Goal: Information Seeking & Learning: Learn about a topic

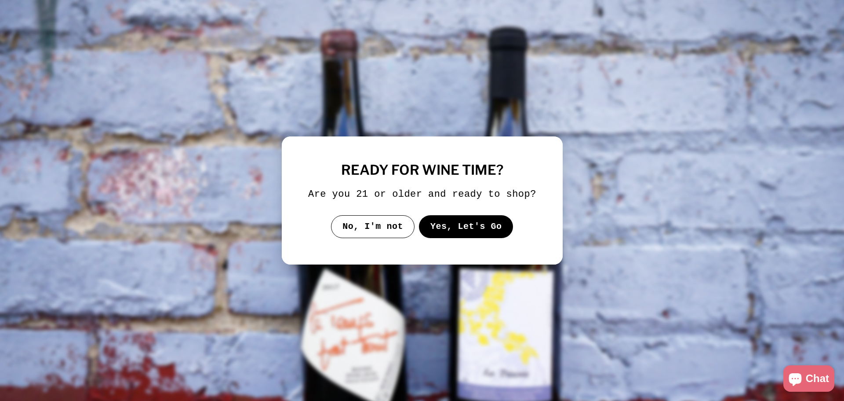
click at [453, 233] on button "Yes, Let's Go" at bounding box center [466, 226] width 95 height 23
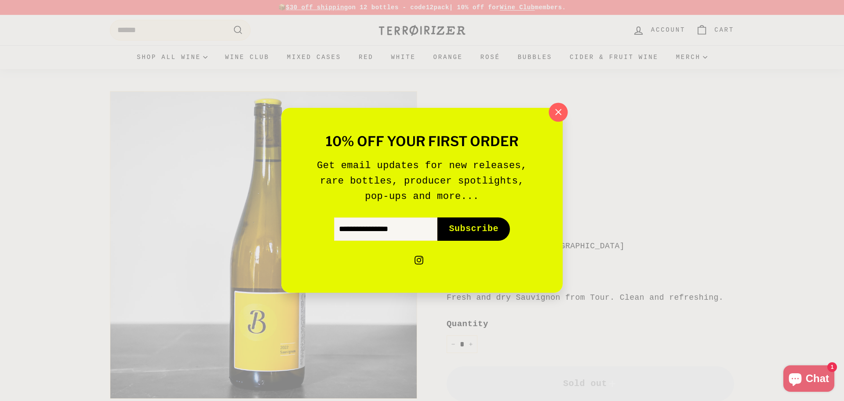
click at [564, 114] on icon "button" at bounding box center [558, 112] width 13 height 13
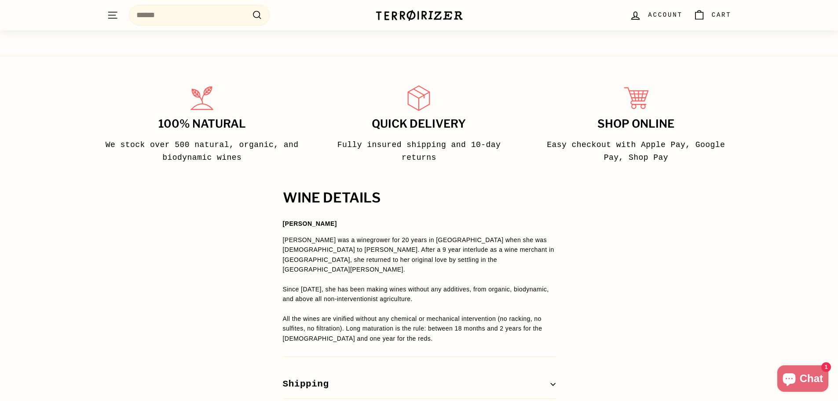
scroll to position [481, 0]
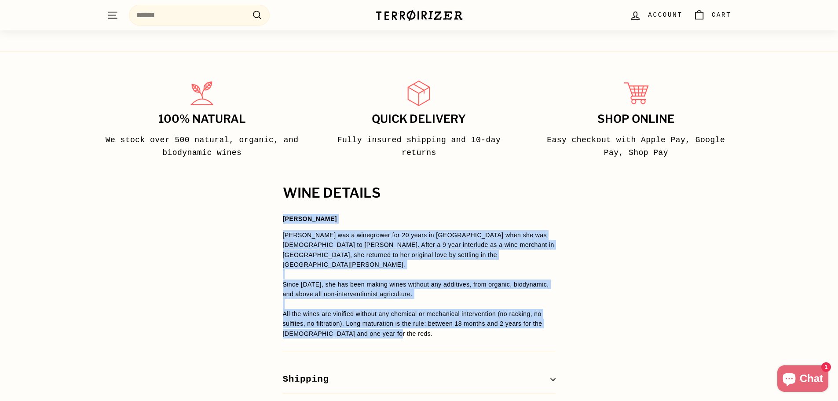
drag, startPoint x: 281, startPoint y: 219, endPoint x: 387, endPoint y: 325, distance: 150.5
click at [387, 325] on div "WINE DETAILS [PERSON_NAME] [PERSON_NAME] was a winegrower for 20 years in [GEOG…" at bounding box center [419, 304] width 308 height 237
copy span "[PERSON_NAME] [PERSON_NAME] was a winegrower for 20 years in [GEOGRAPHIC_DATA] …"
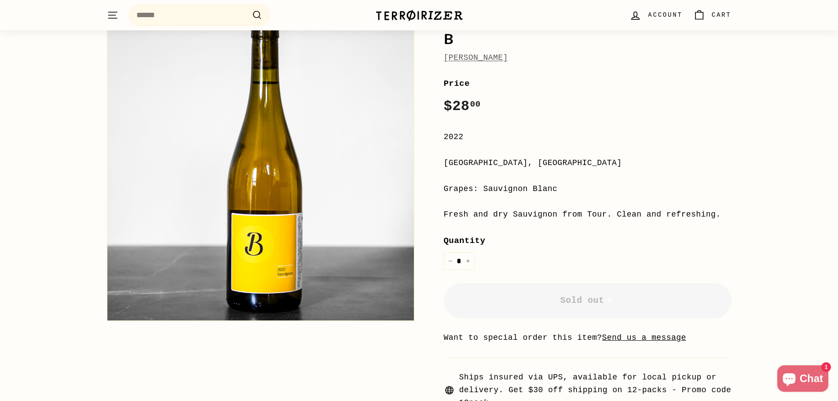
scroll to position [55, 0]
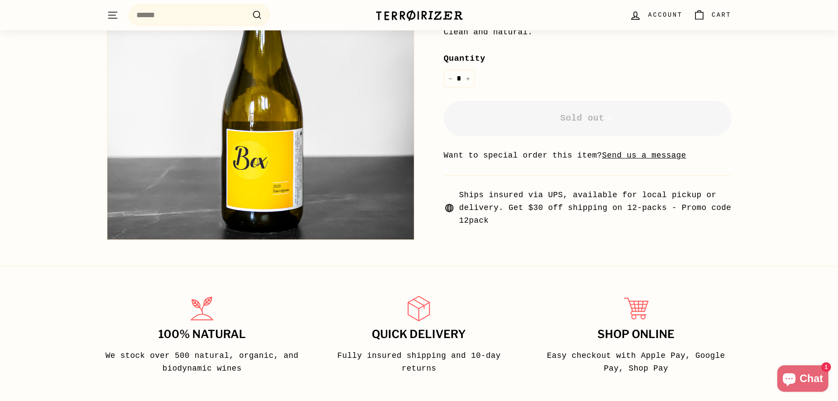
scroll to position [561, 0]
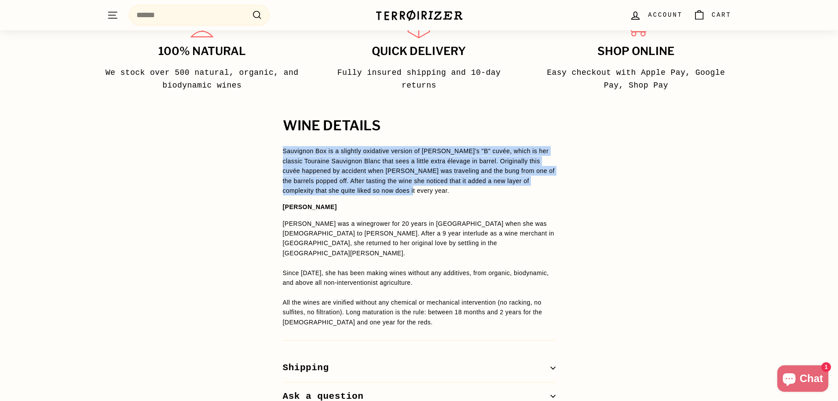
drag, startPoint x: 283, startPoint y: 151, endPoint x: 415, endPoint y: 193, distance: 138.4
click at [415, 193] on p "Sauvignon Box is a slightly oxidative version of Audrey's "B" cuvée, which is h…" at bounding box center [419, 170] width 273 height 49
copy p "Sauvignon Box is a slightly oxidative version of Audrey's "B" cuvée, which is h…"
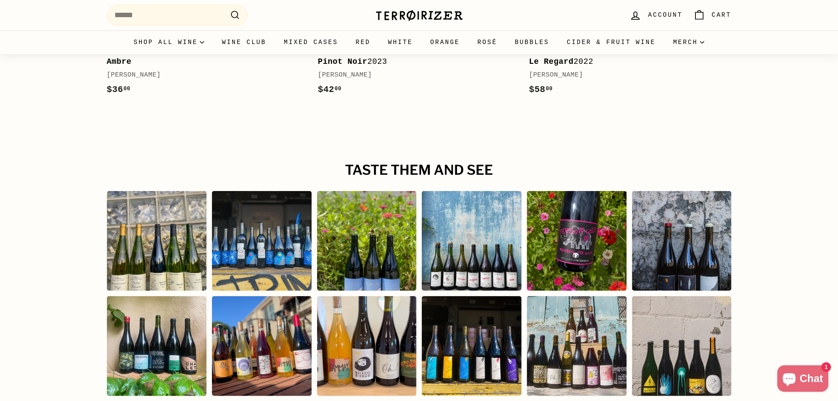
scroll to position [0, 0]
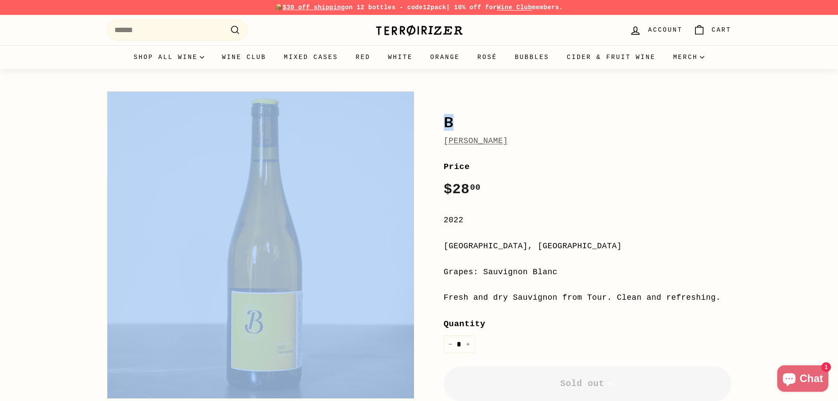
drag, startPoint x: 837, startPoint y: 53, endPoint x: 836, endPoint y: 80, distance: 27.3
